Goal: Ask a question

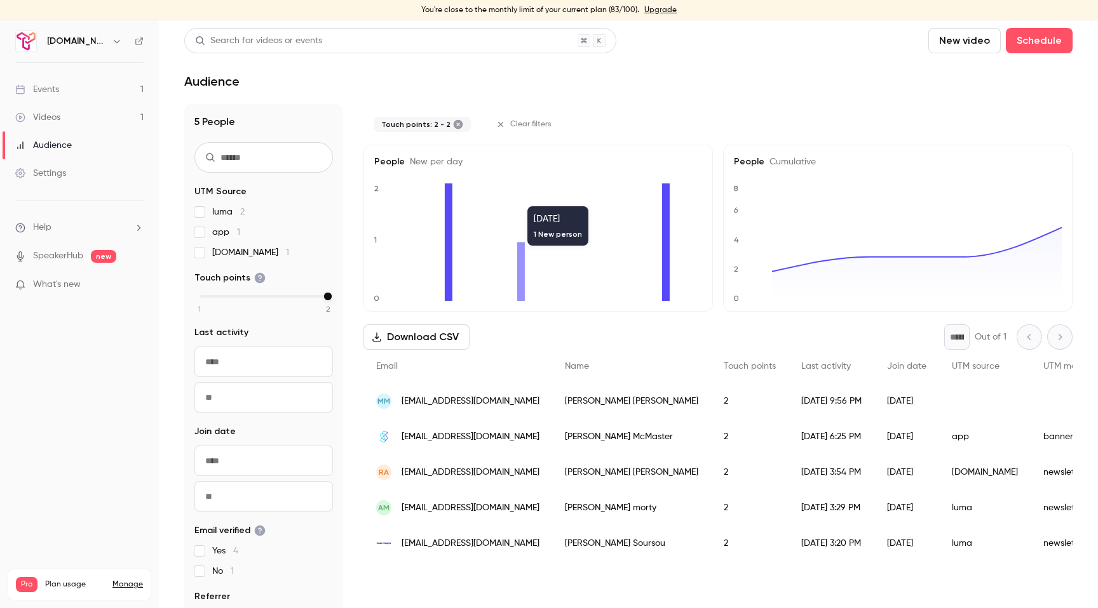
scroll to position [20, 0]
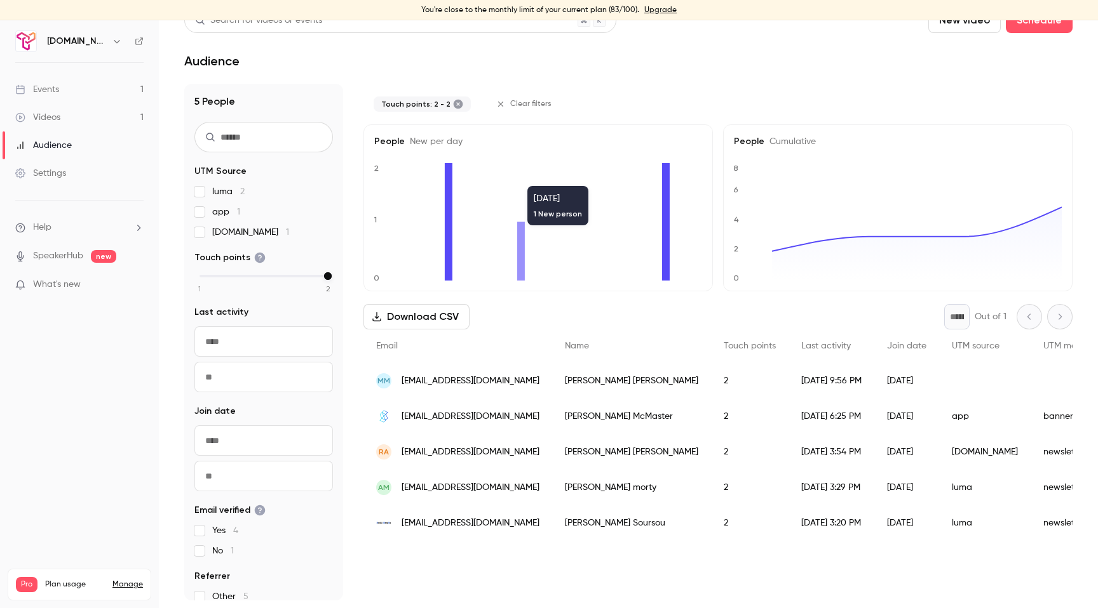
click at [53, 144] on div "Audience" at bounding box center [43, 145] width 57 height 13
click at [42, 87] on div "Events" at bounding box center [37, 89] width 44 height 13
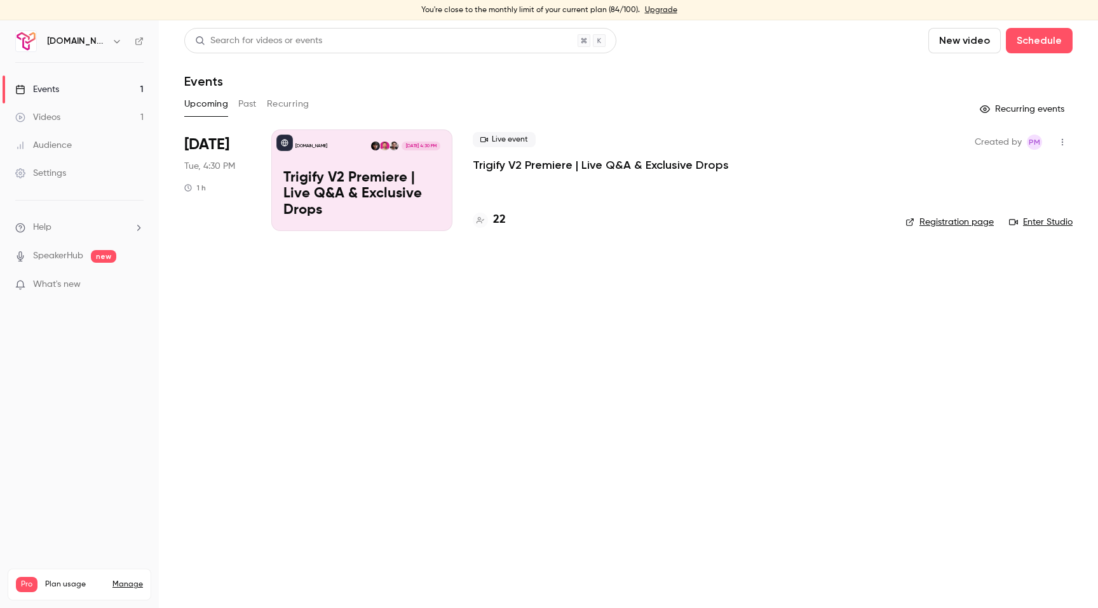
click at [366, 151] on div "Trigify.io Nov 4, 4:30 PM Trigify V2 Premiere | Live Q&A & Exclusive Drops" at bounding box center [361, 181] width 181 height 102
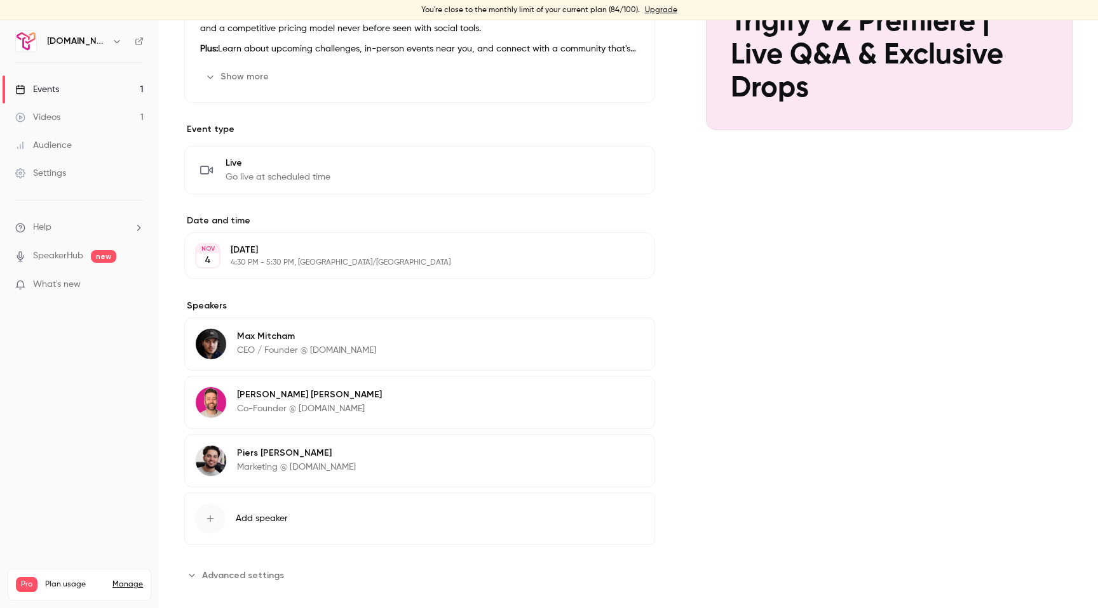
scroll to position [241, 0]
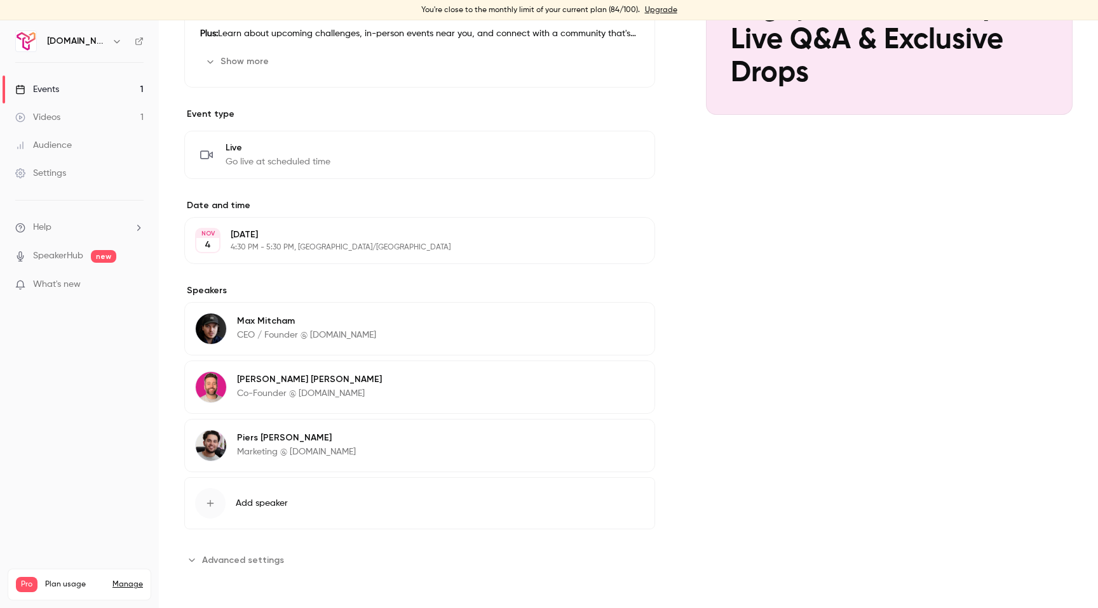
click at [272, 564] on span "Advanced settings" at bounding box center [243, 560] width 82 height 13
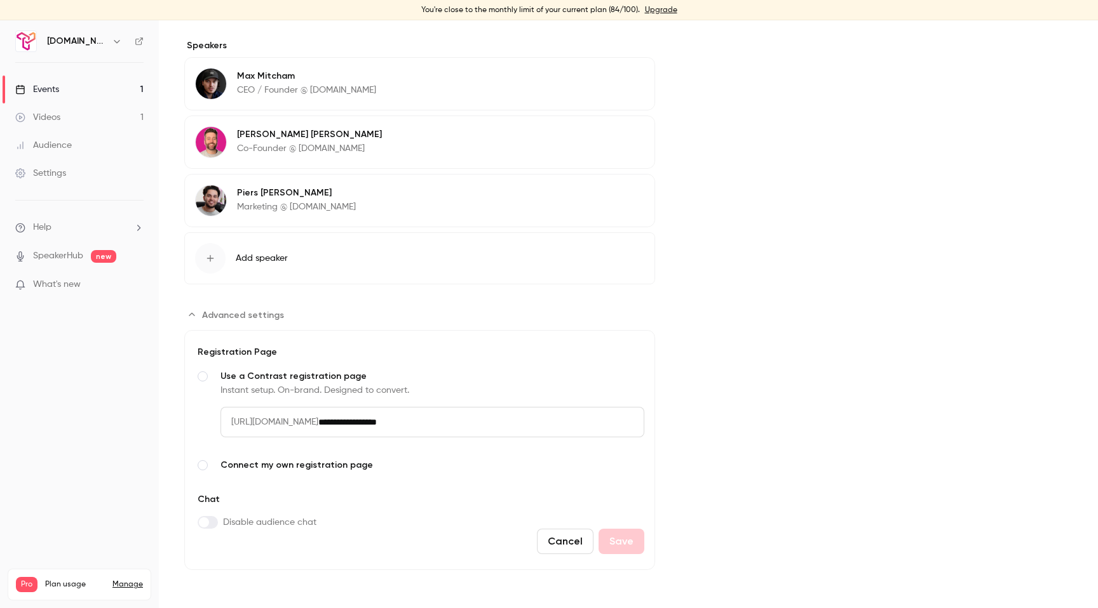
click at [203, 464] on span "Advanced settings" at bounding box center [203, 465] width 10 height 10
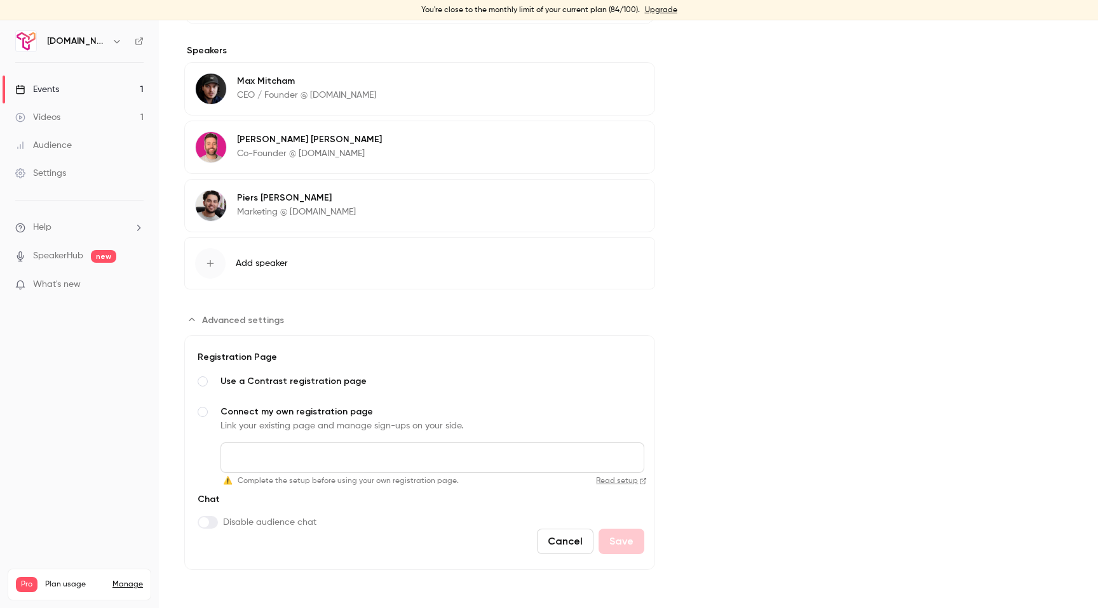
click at [200, 382] on span "Advanced settings" at bounding box center [203, 382] width 10 height 10
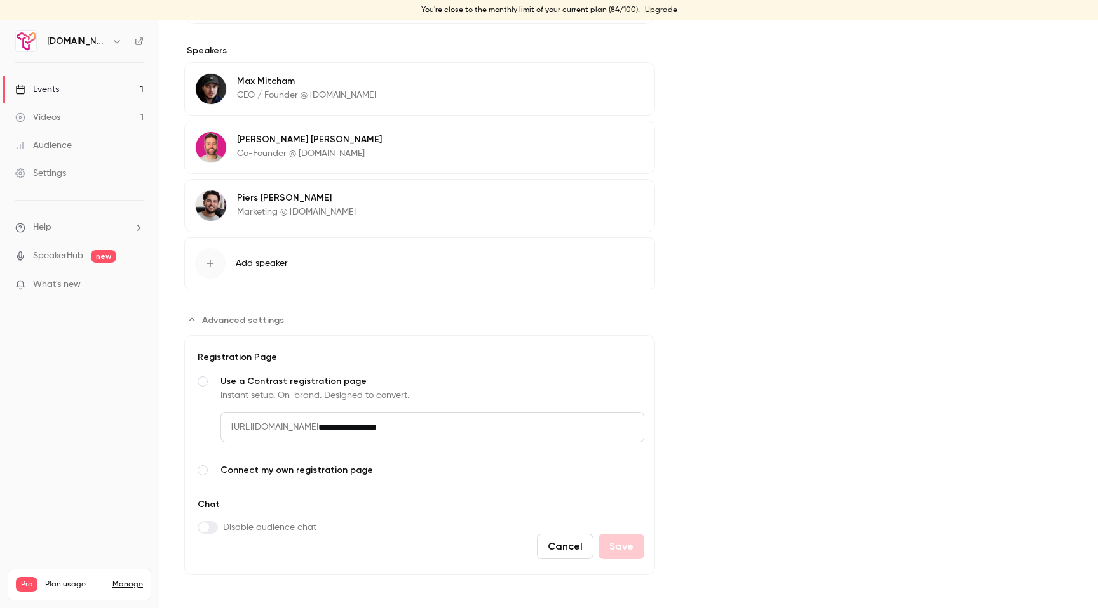
click at [224, 321] on span "Advanced settings" at bounding box center [243, 320] width 82 height 13
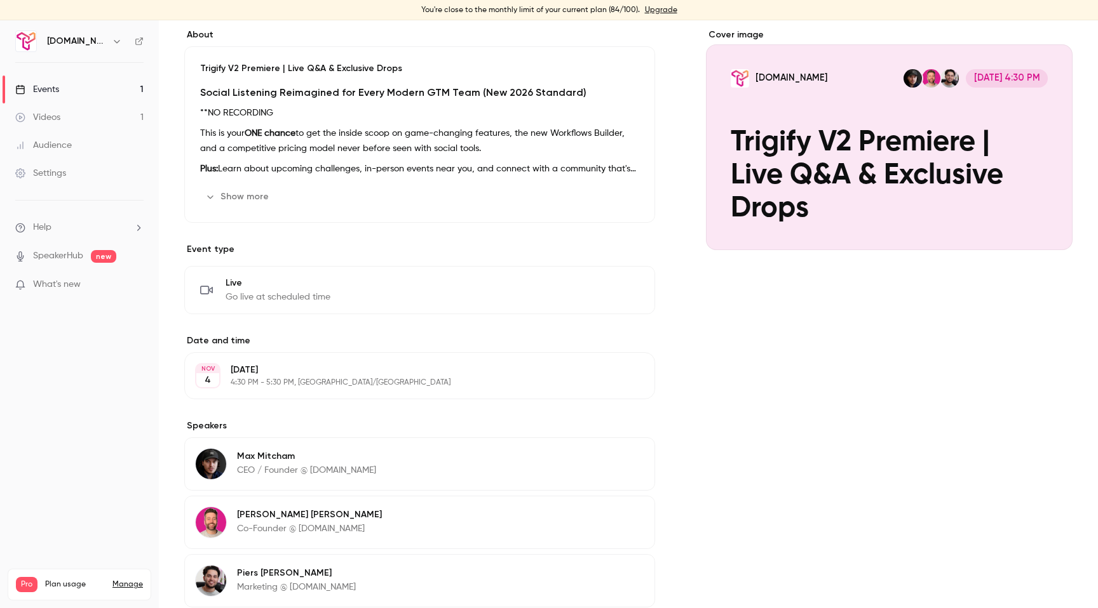
scroll to position [0, 0]
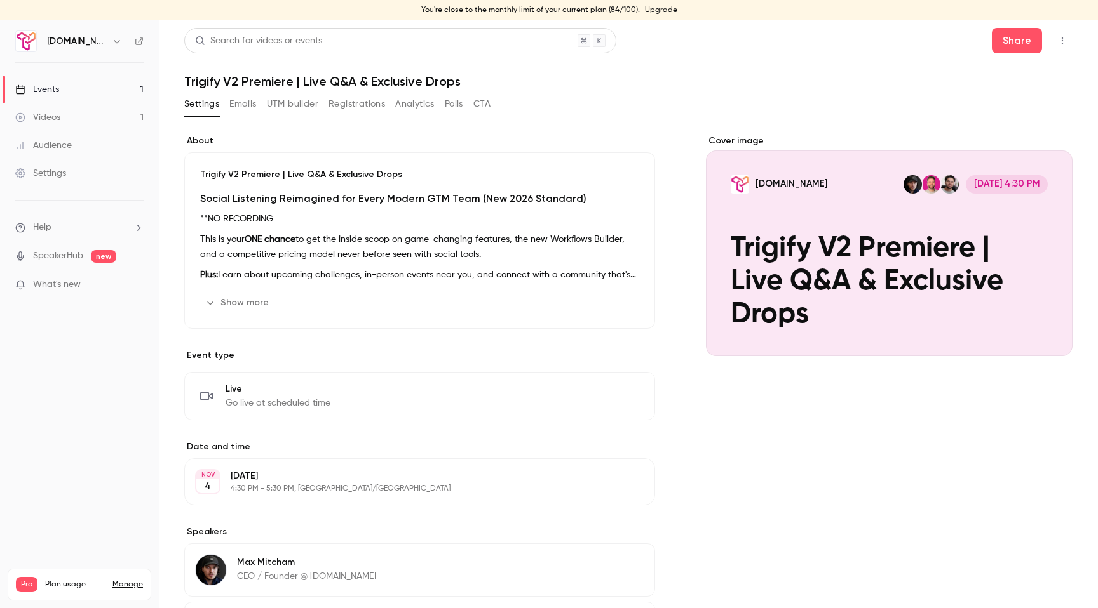
click at [650, 11] on link "Upgrade" at bounding box center [661, 10] width 32 height 10
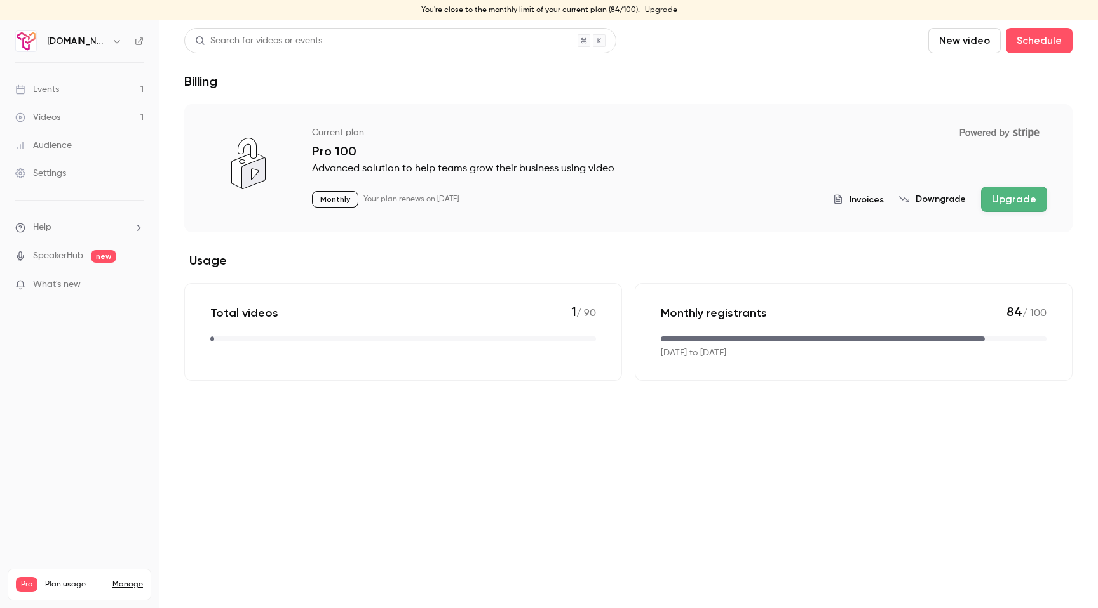
click at [123, 580] on link "Manage" at bounding box center [127, 585] width 30 height 10
click at [1017, 210] on button "Upgrade" at bounding box center [1014, 199] width 66 height 25
click at [101, 223] on li "Help" at bounding box center [79, 227] width 128 height 13
click at [178, 213] on link "Talk to [GEOGRAPHIC_DATA]" at bounding box center [234, 214] width 139 height 34
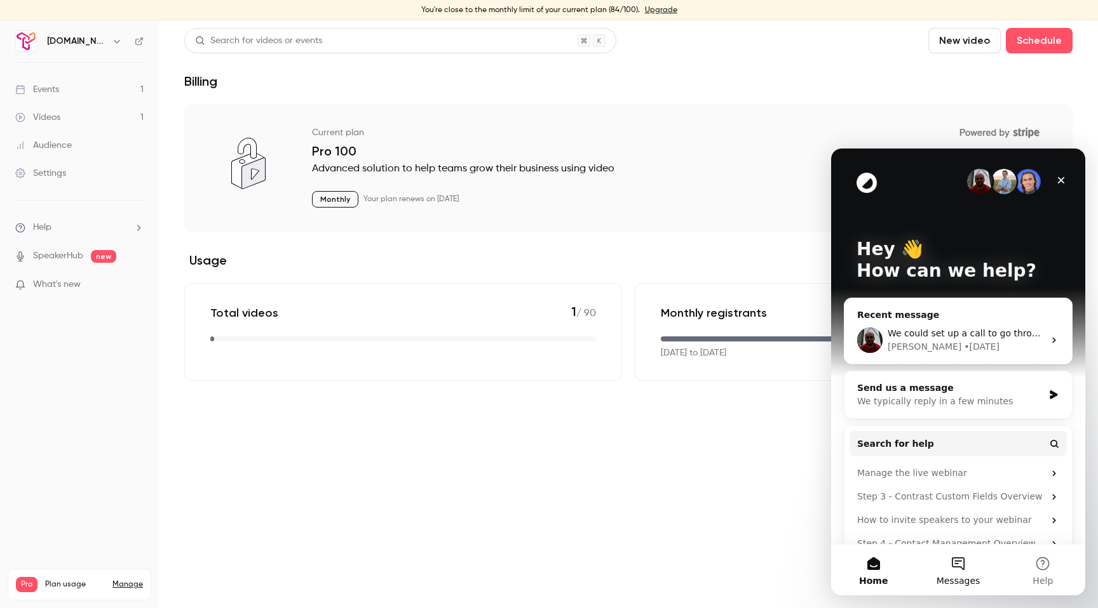
click at [962, 573] on button "Messages" at bounding box center [957, 570] width 84 height 51
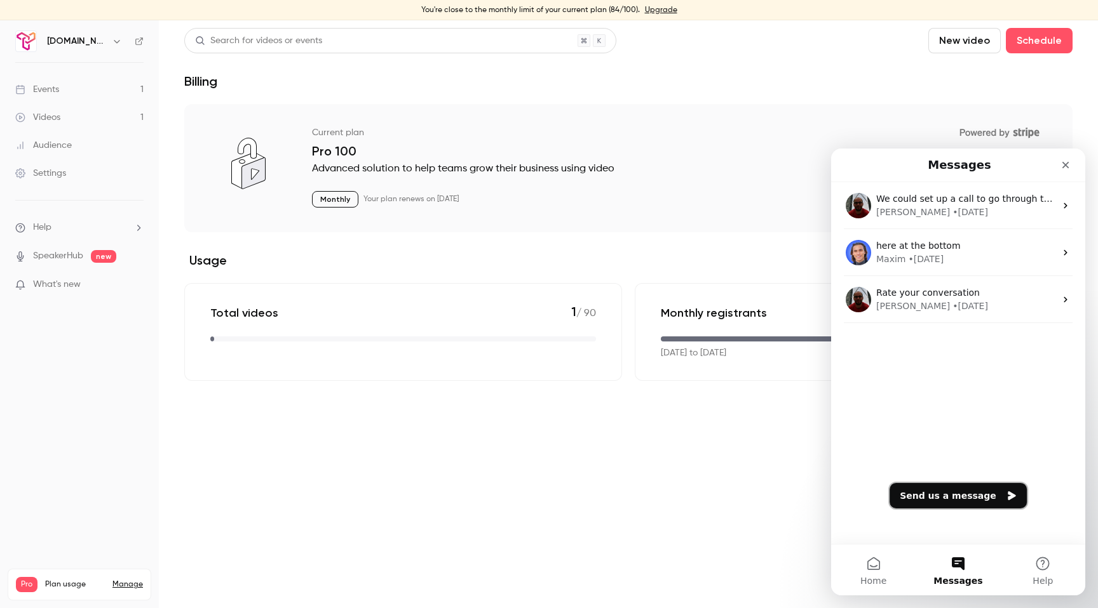
click at [942, 497] on button "Send us a message" at bounding box center [957, 495] width 137 height 25
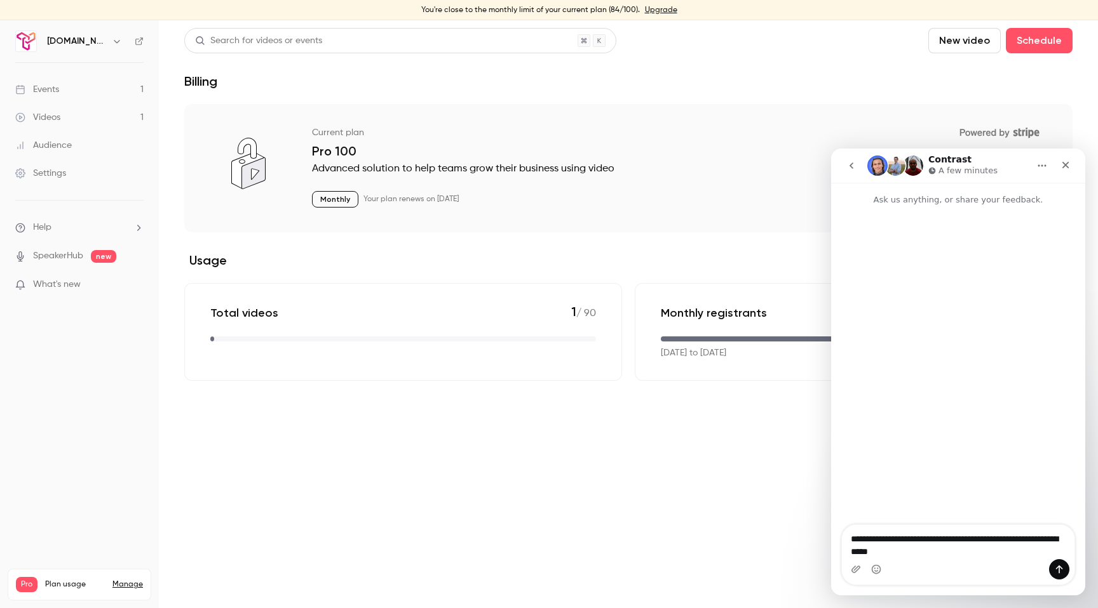
type textarea "**********"
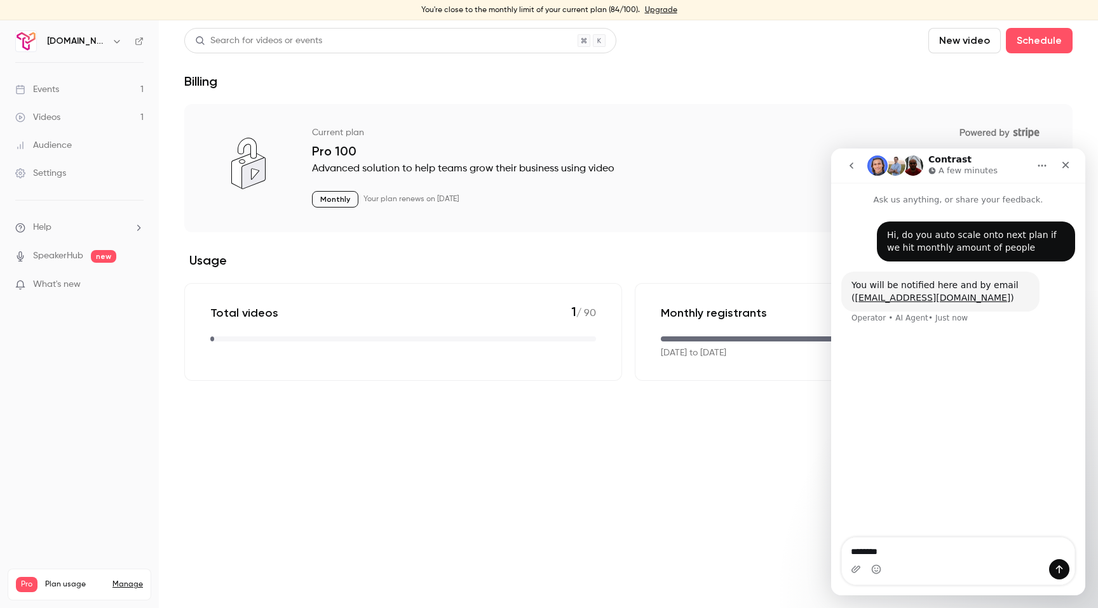
type textarea "*******"
click at [876, 551] on textarea "*******" at bounding box center [958, 549] width 232 height 22
click at [885, 436] on div "Hi, do you auto scale onto next plan if we hit monthly amount of people • Just …" at bounding box center [958, 372] width 254 height 333
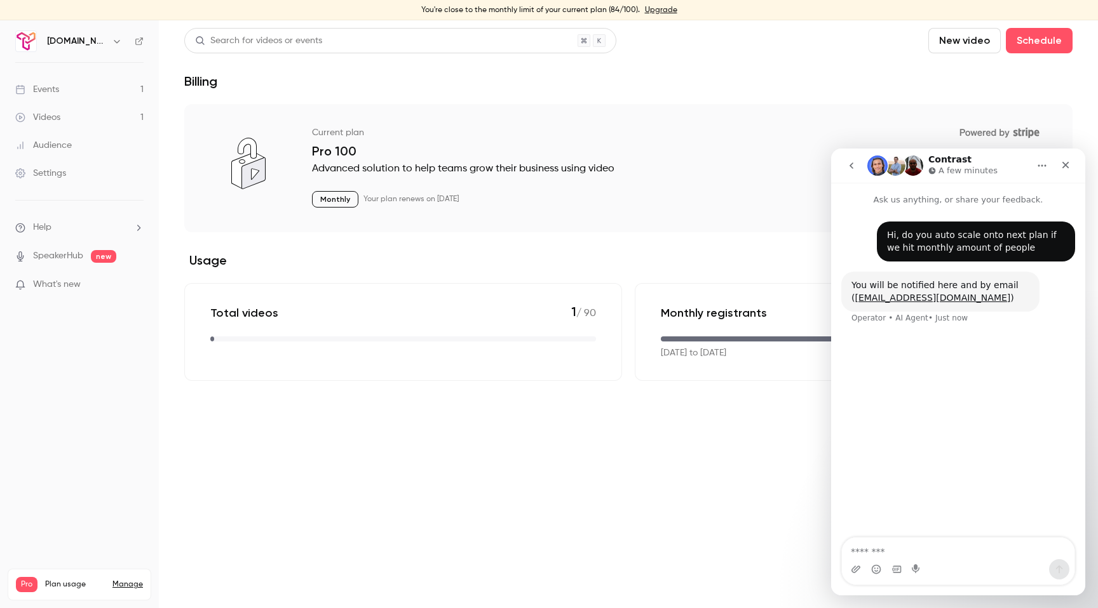
click at [885, 436] on div "Hi, do you auto scale onto next plan if we hit monthly amount of people • Just …" at bounding box center [958, 372] width 254 height 333
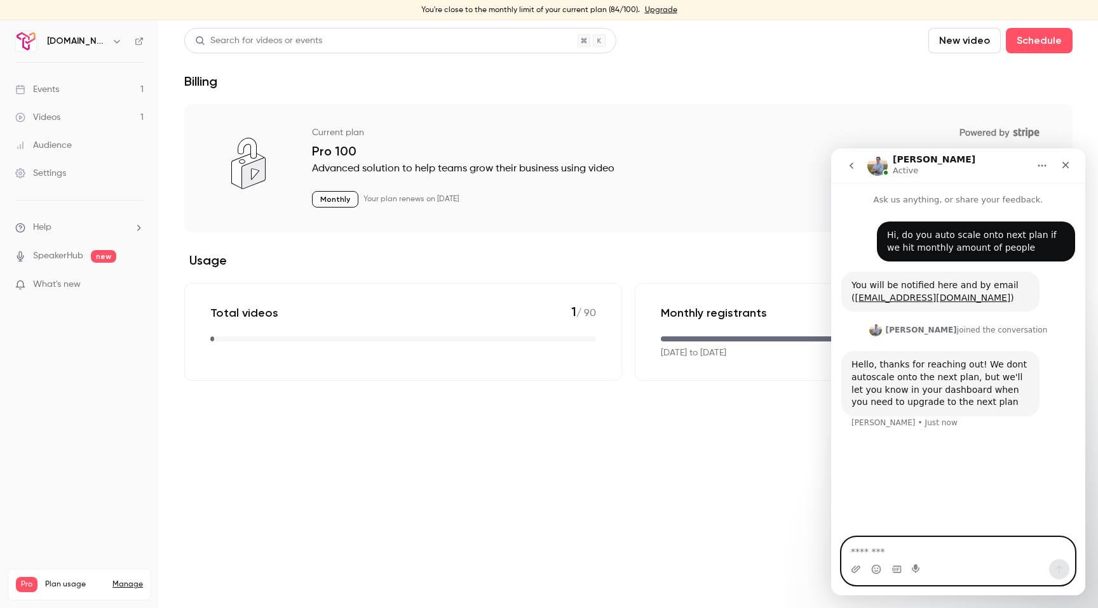
click at [862, 557] on textarea "Message…" at bounding box center [958, 549] width 232 height 22
type textarea "**********"
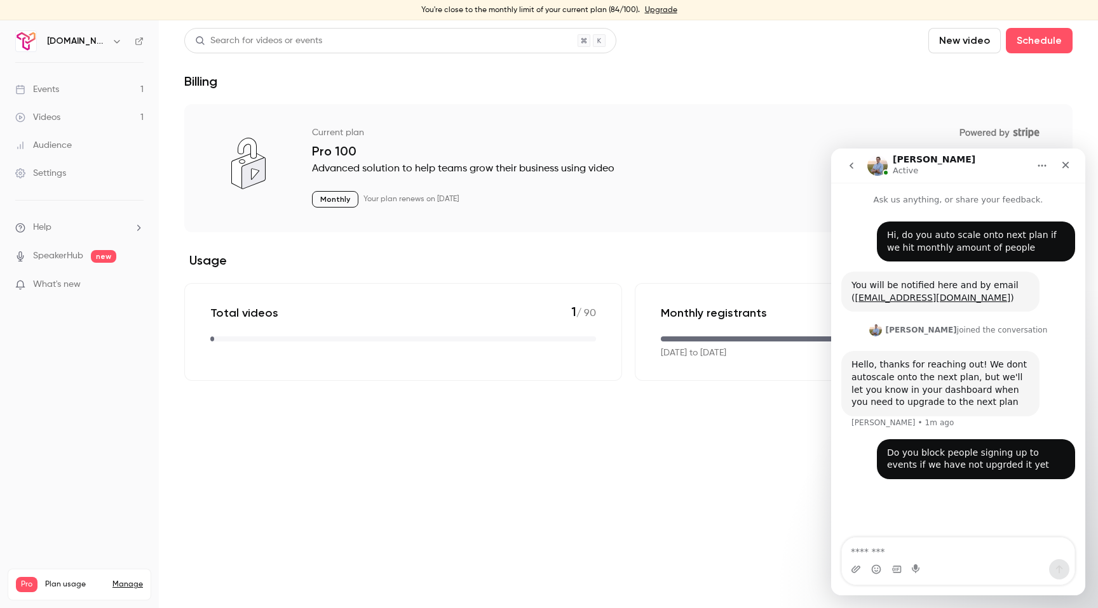
click at [849, 447] on div "Do you block people signing up to events if we have not upgrded it yet • Just n…" at bounding box center [958, 467] width 234 height 55
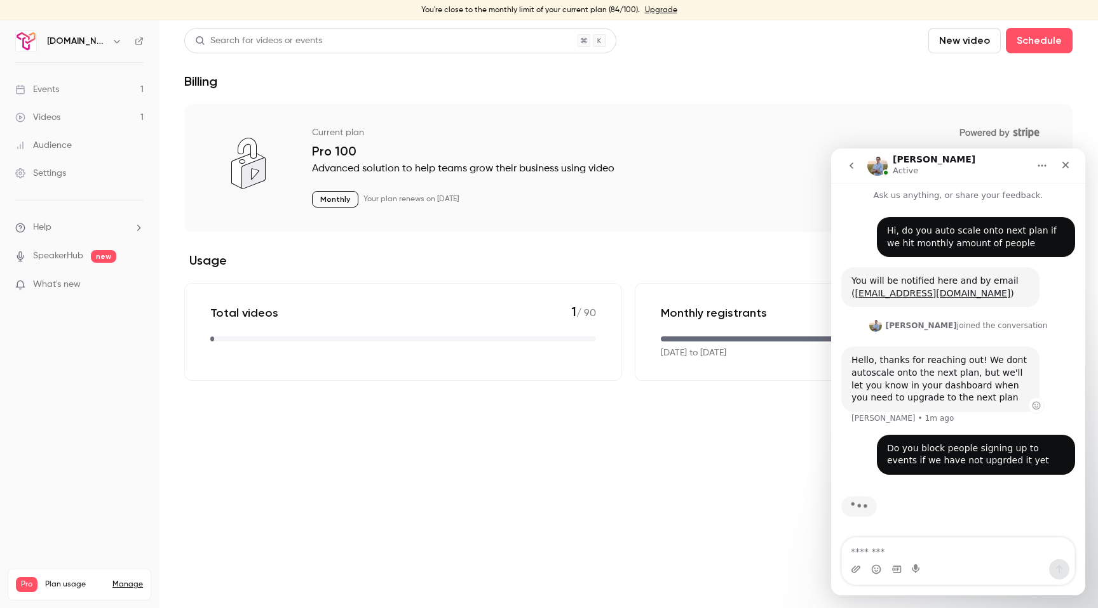
click at [883, 395] on div "Hello, thanks for reaching out! We dont autoscale onto the next plan, but we'll…" at bounding box center [940, 379] width 178 height 50
click at [878, 383] on div "Hello, thanks for reaching out! We dont autoscale onto the next plan, but we'll…" at bounding box center [940, 379] width 178 height 50
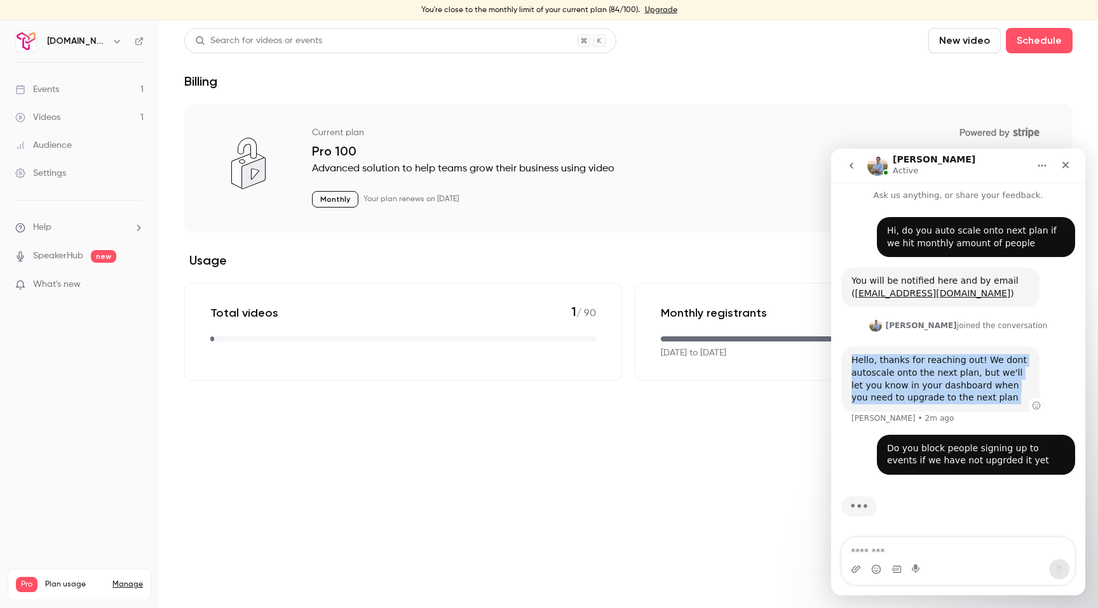
click at [878, 383] on div "Hello, thanks for reaching out! We dont autoscale onto the next plan, but we'll…" at bounding box center [940, 379] width 178 height 50
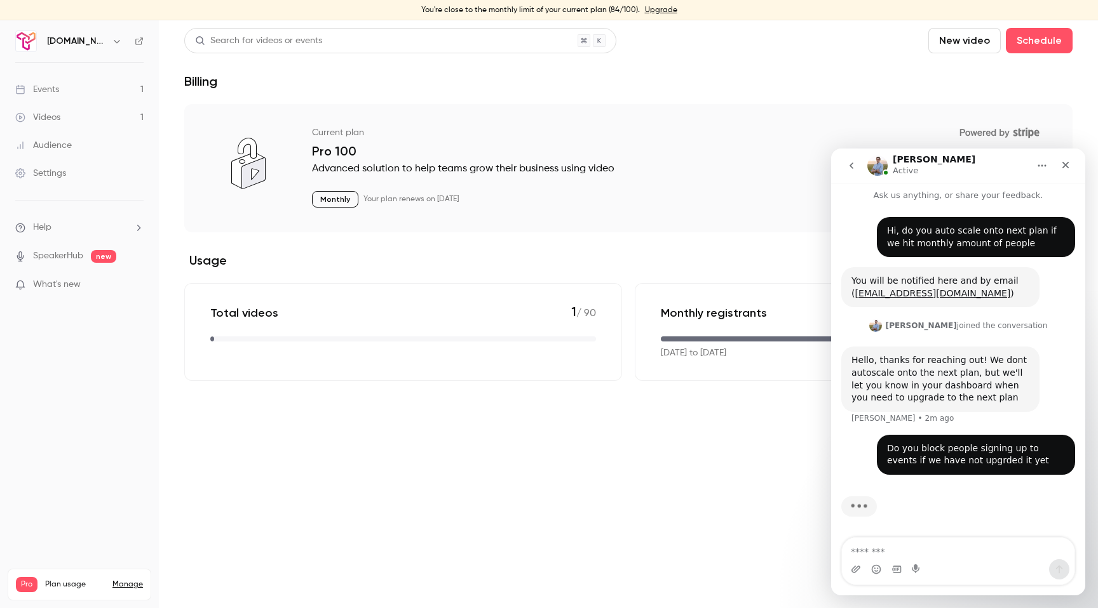
click at [873, 276] on div "You will be notified here and by email ( [EMAIL_ADDRESS][DOMAIN_NAME] )" at bounding box center [940, 287] width 178 height 25
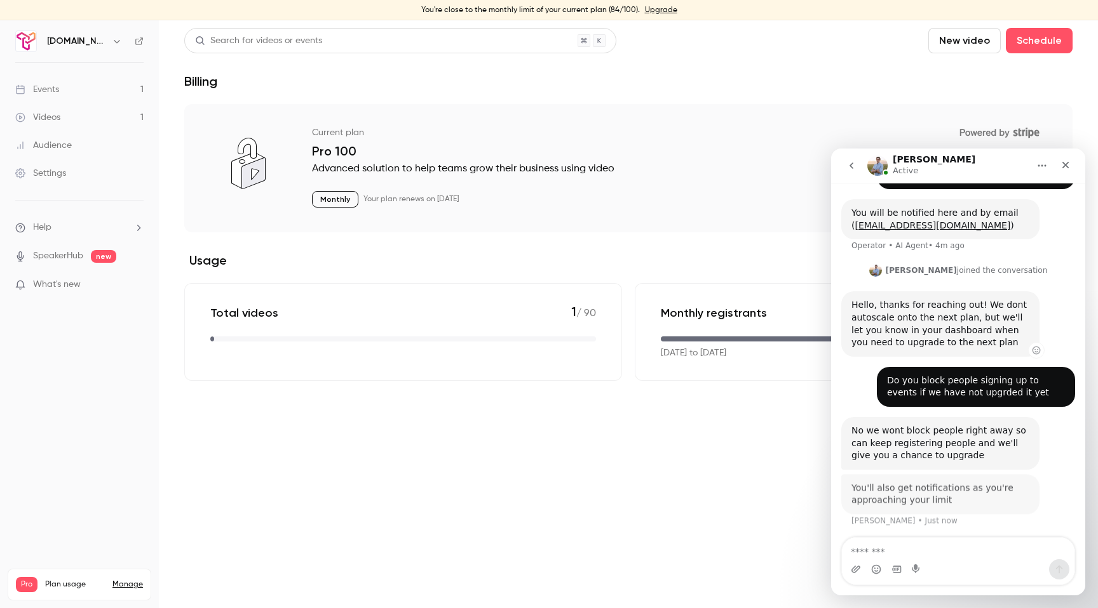
scroll to position [72, 0]
click at [1066, 168] on icon "Close" at bounding box center [1065, 165] width 10 height 10
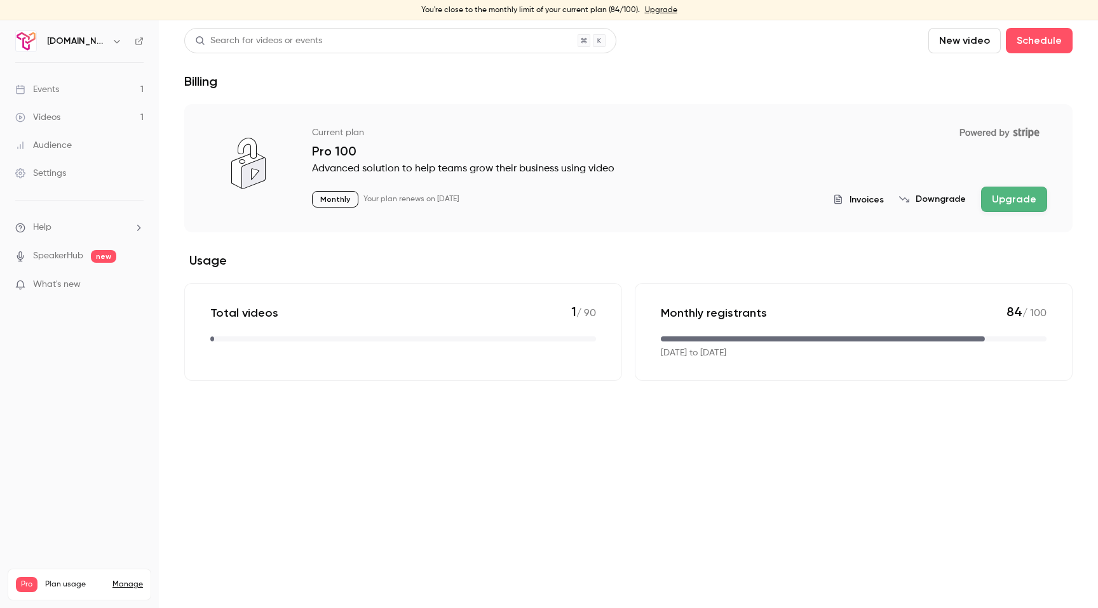
scroll to position [60, 0]
